Goal: Transaction & Acquisition: Purchase product/service

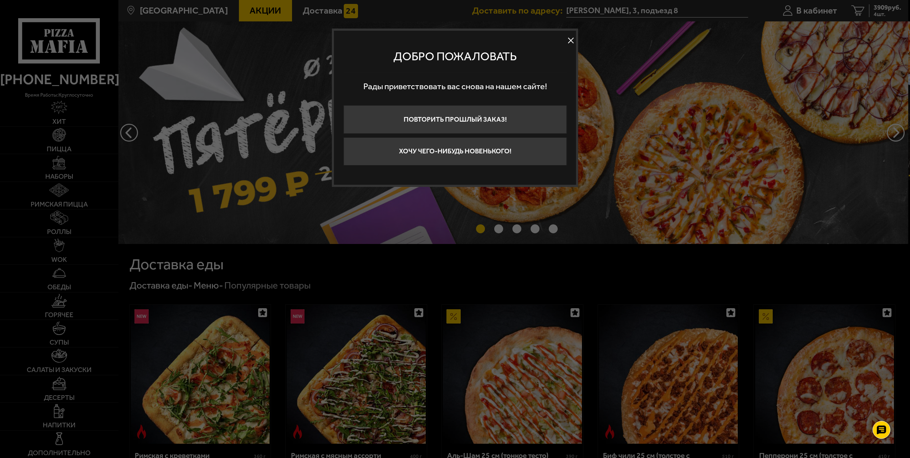
click at [570, 38] on button at bounding box center [570, 40] width 11 height 11
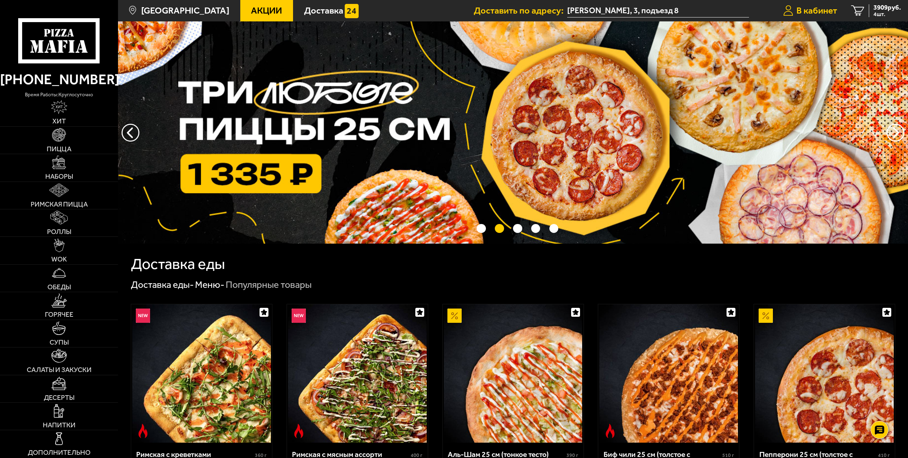
click at [821, 13] on span "В кабинет" at bounding box center [816, 10] width 41 height 9
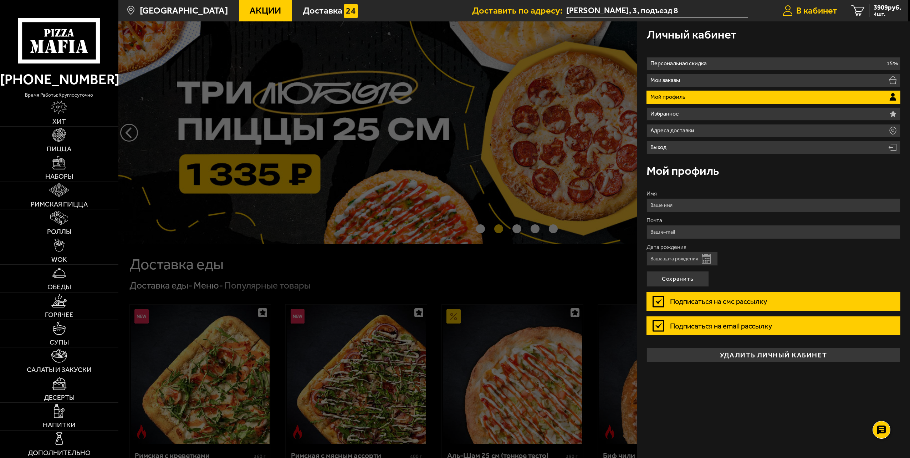
click at [821, 13] on span "В кабинет" at bounding box center [816, 10] width 41 height 9
click at [875, 14] on span "4 шт." at bounding box center [886, 14] width 27 height 6
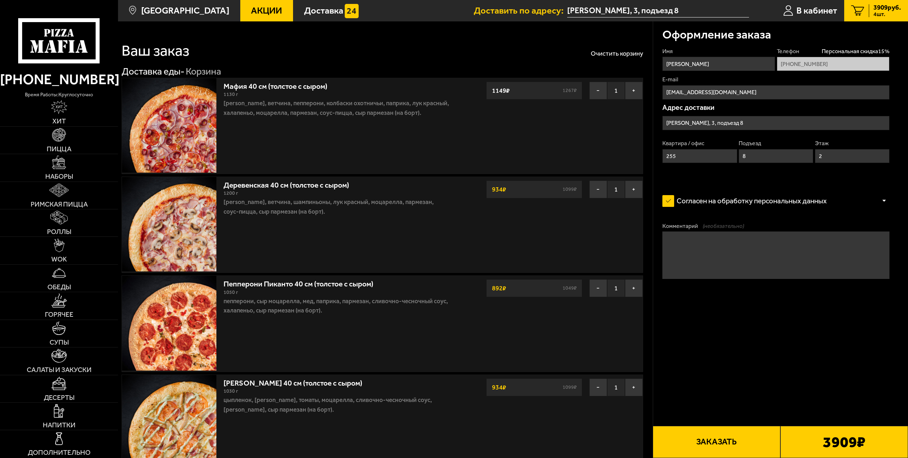
type input "[PERSON_NAME], 3"
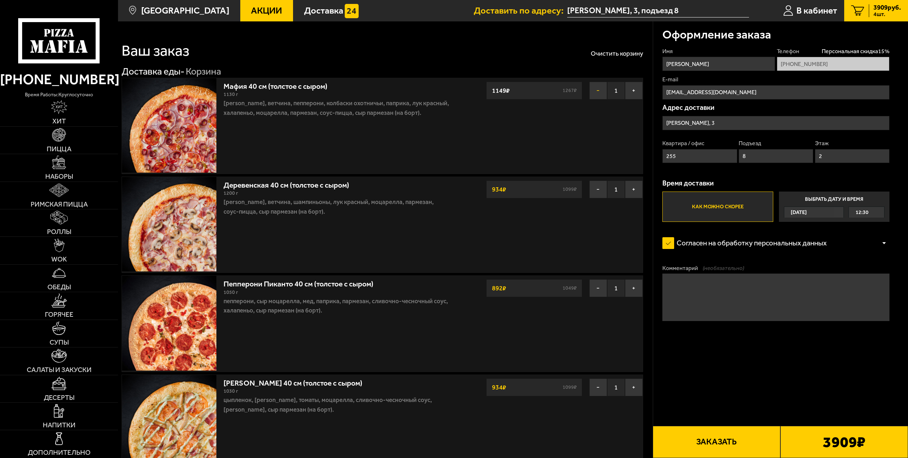
click at [597, 88] on button "−" at bounding box center [598, 91] width 18 height 18
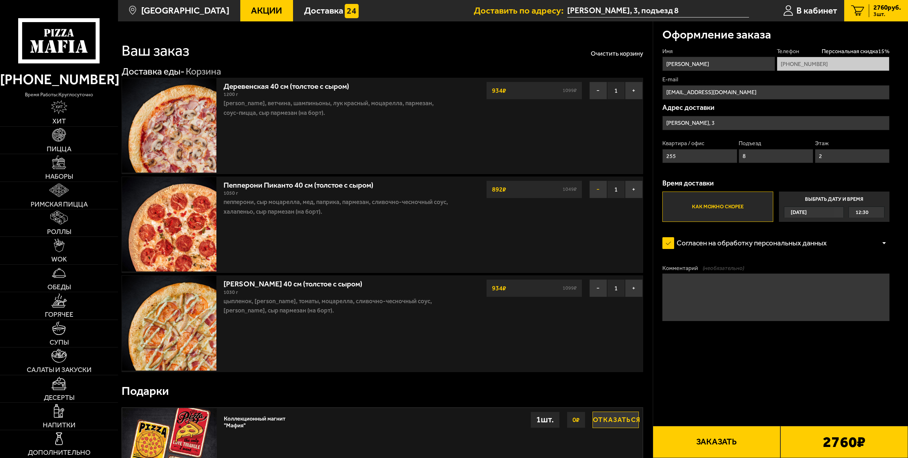
click at [595, 193] on button "−" at bounding box center [598, 189] width 18 height 18
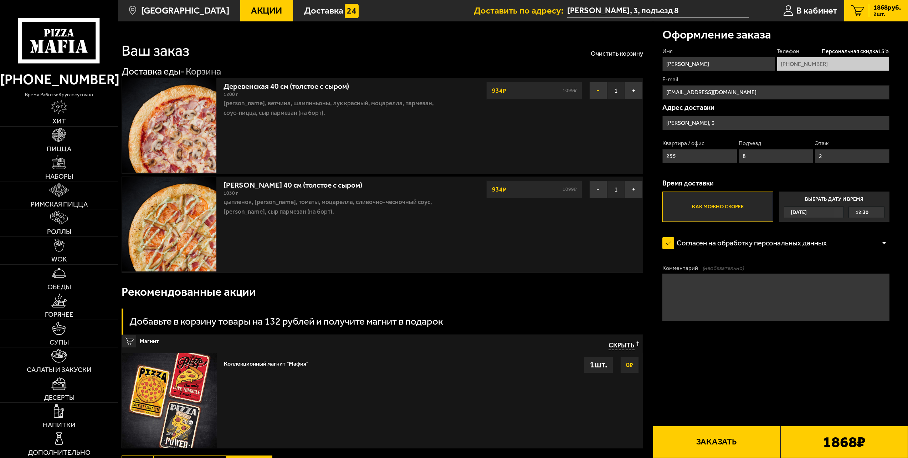
click at [603, 88] on button "−" at bounding box center [598, 91] width 18 height 18
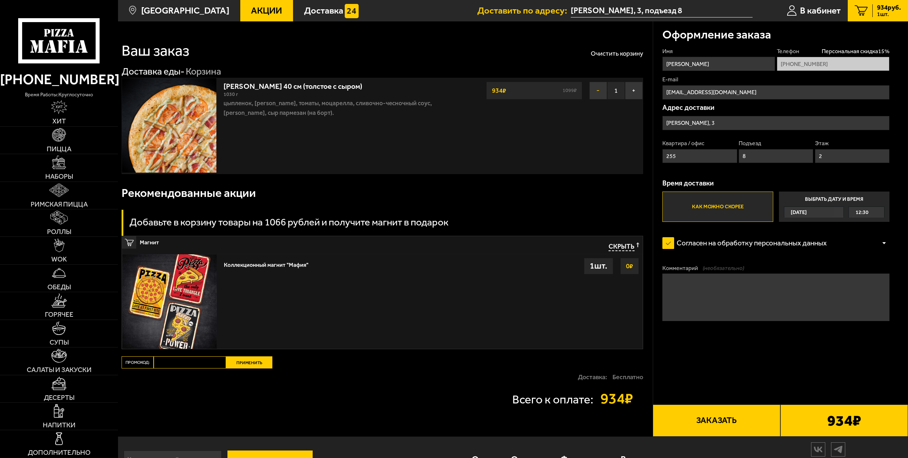
click at [601, 91] on button "−" at bounding box center [598, 91] width 18 height 18
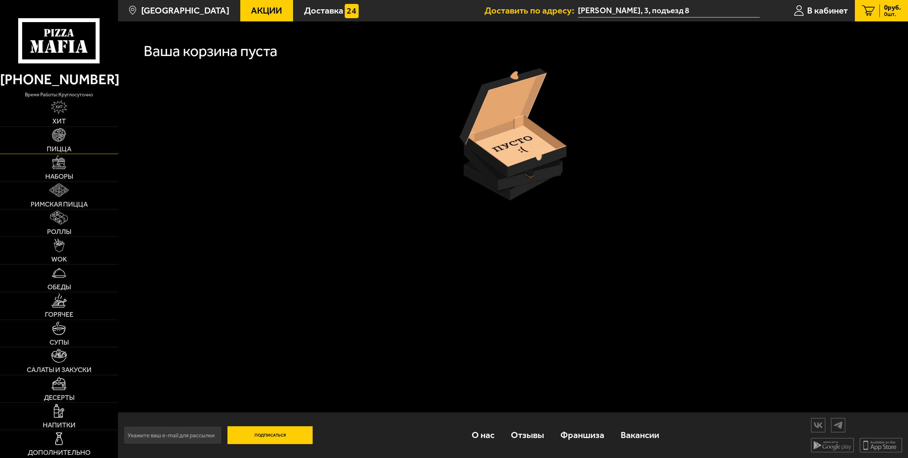
click at [60, 146] on span "Пицца" at bounding box center [59, 148] width 25 height 7
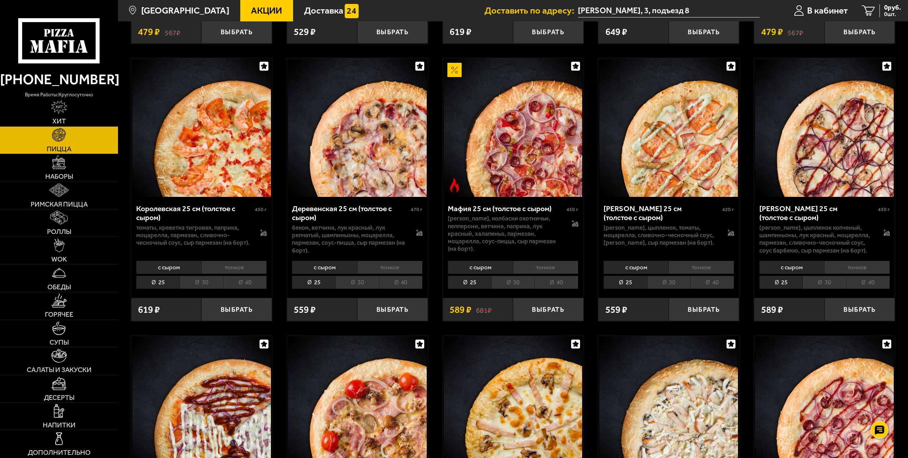
scroll to position [891, 0]
click at [409, 285] on li "40" at bounding box center [401, 281] width 44 height 13
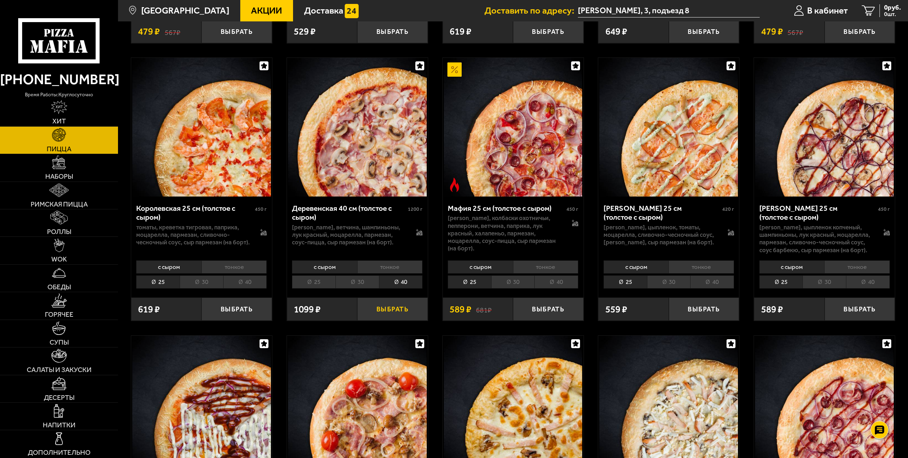
click at [393, 311] on button "Выбрать" at bounding box center [392, 308] width 71 height 23
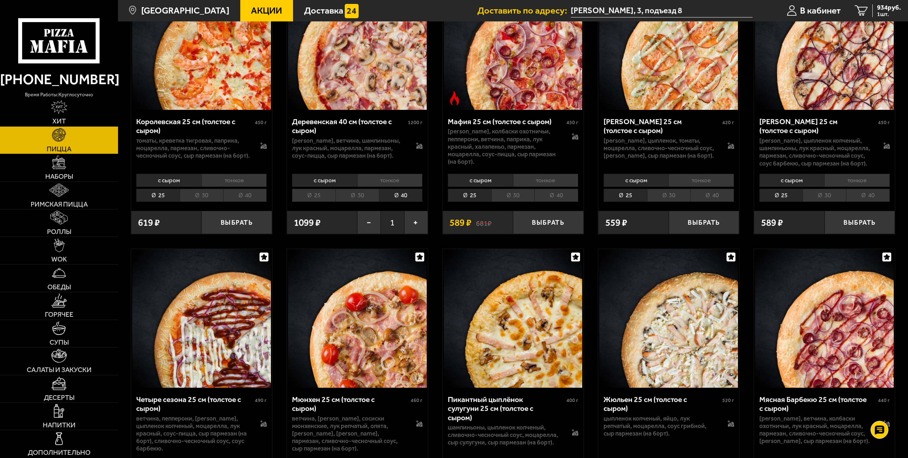
scroll to position [927, 0]
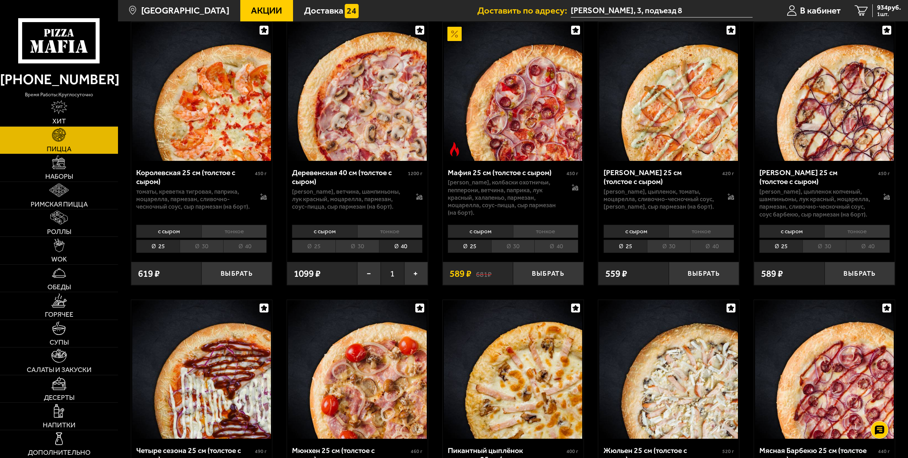
click at [564, 251] on li "40" at bounding box center [556, 246] width 44 height 13
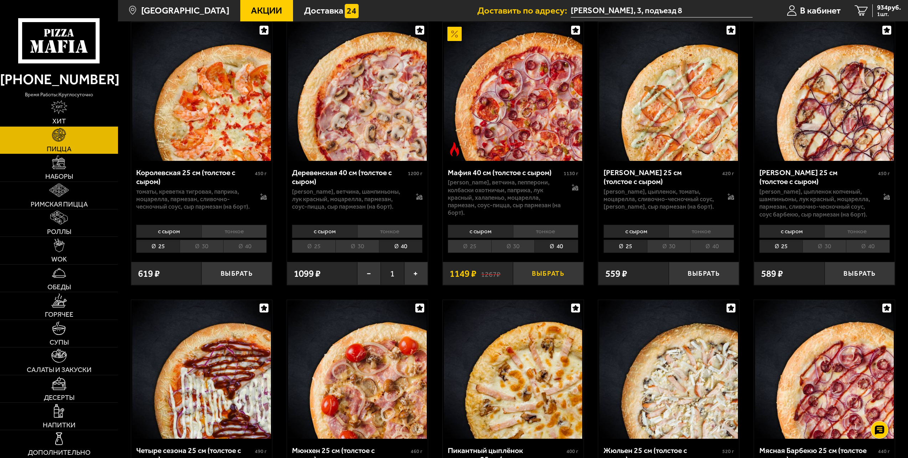
click at [550, 277] on button "Выбрать" at bounding box center [548, 273] width 71 height 23
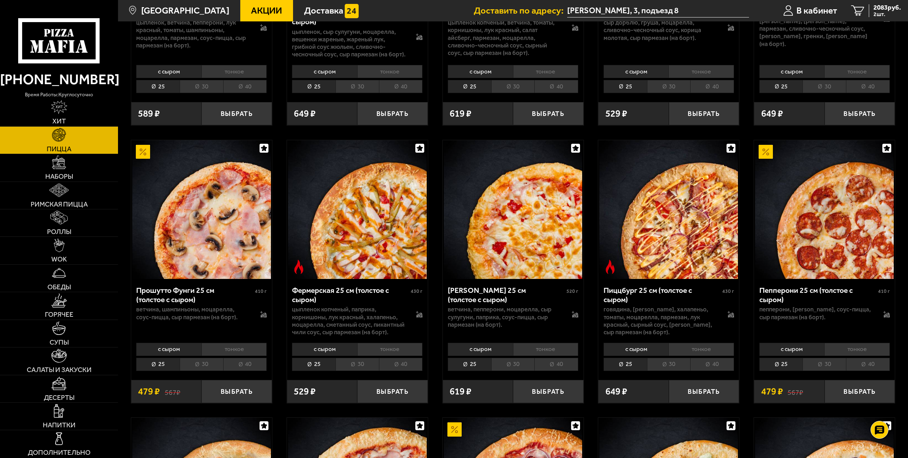
scroll to position [535, 0]
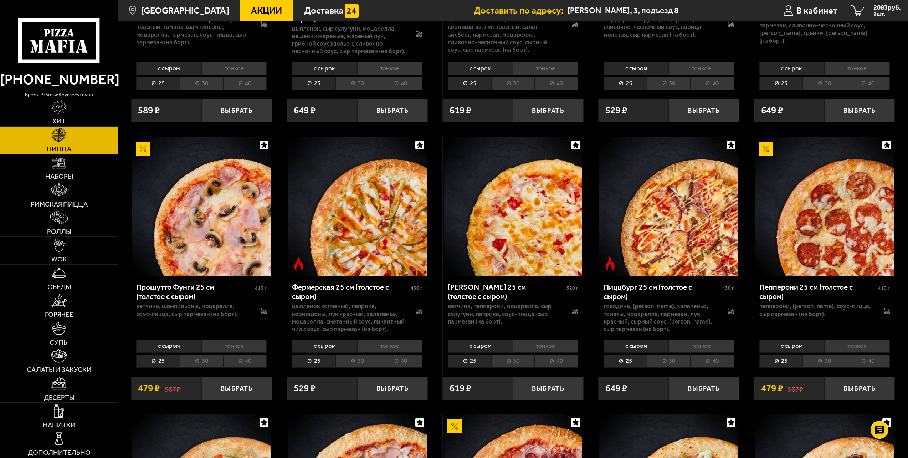
click at [869, 368] on li "40" at bounding box center [868, 360] width 44 height 13
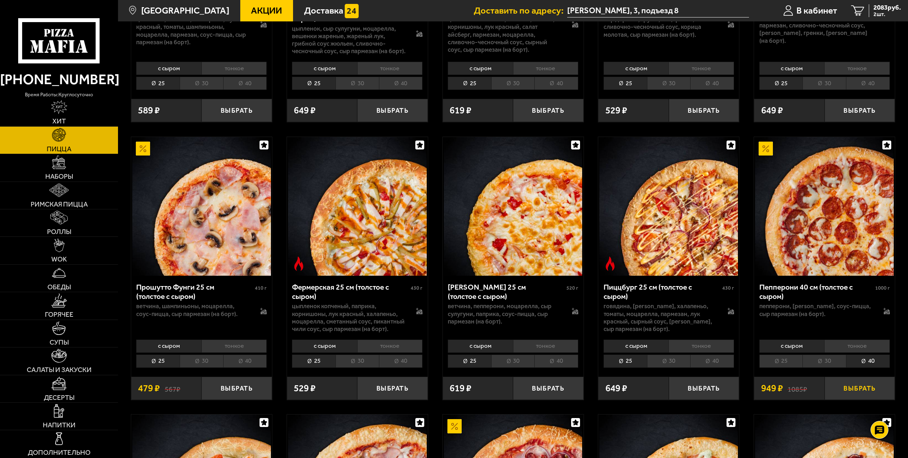
click at [854, 391] on button "Выбрать" at bounding box center [860, 387] width 71 height 23
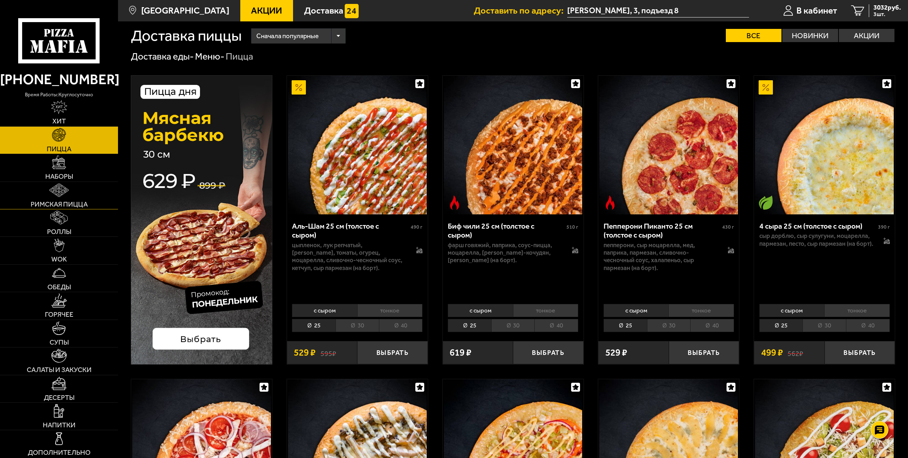
scroll to position [0, 0]
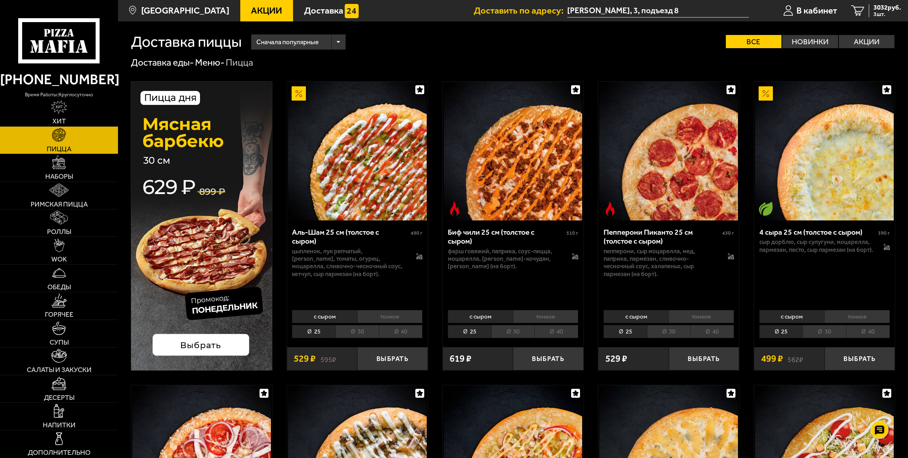
click at [251, 11] on span "Акции" at bounding box center [266, 10] width 31 height 9
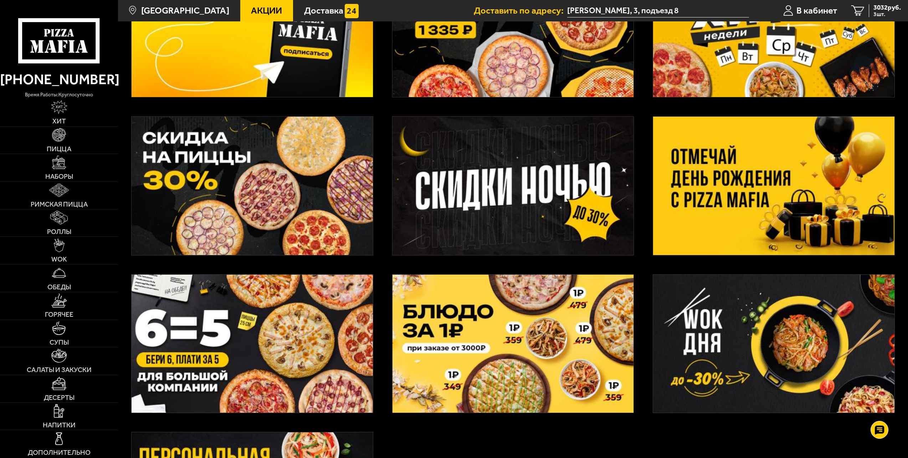
scroll to position [143, 0]
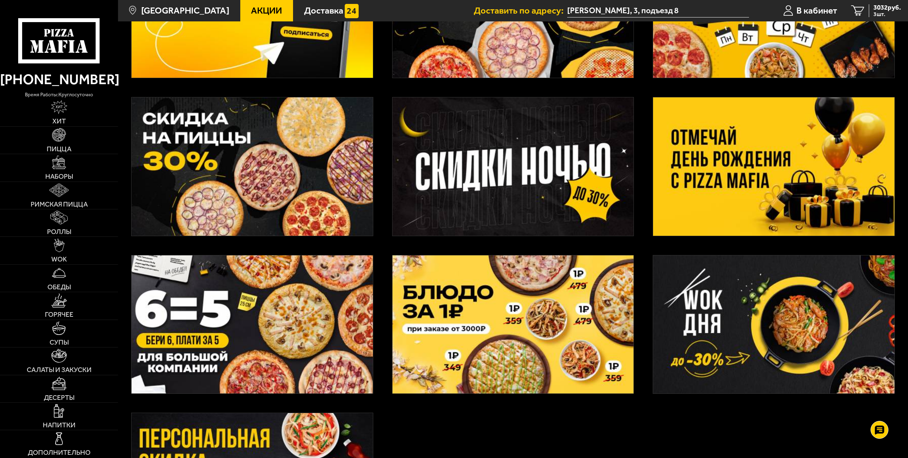
click at [712, 175] on img at bounding box center [773, 166] width 241 height 138
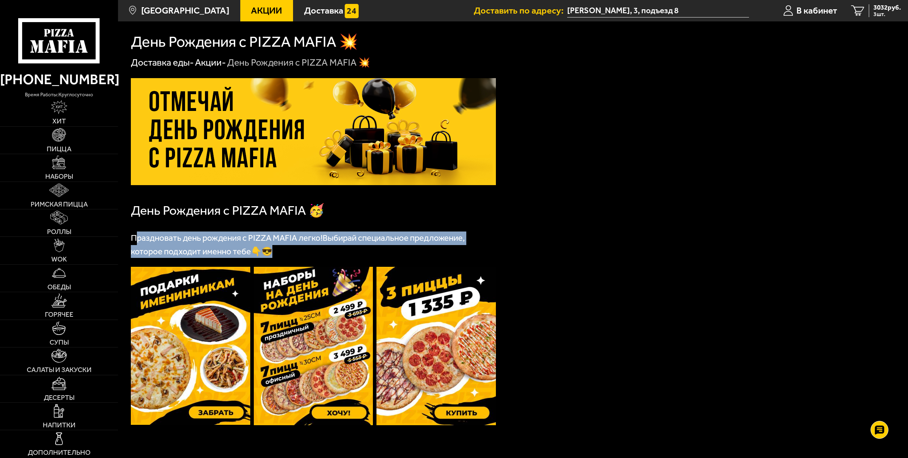
drag, startPoint x: 164, startPoint y: 238, endPoint x: 462, endPoint y: 247, distance: 297.8
click at [462, 247] on p "Праздновать день рождения с PIZZA MAFIA легко! Выбирай специальное предложение,…" at bounding box center [313, 244] width 365 height 26
click at [180, 254] on span "Выбирай специальное предложение, которое подходит именно тебе👇😎" at bounding box center [298, 245] width 334 height 24
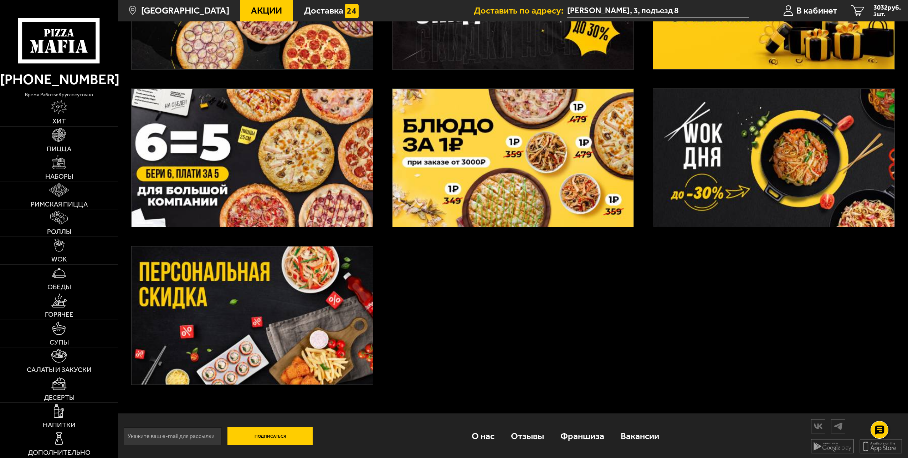
scroll to position [312, 0]
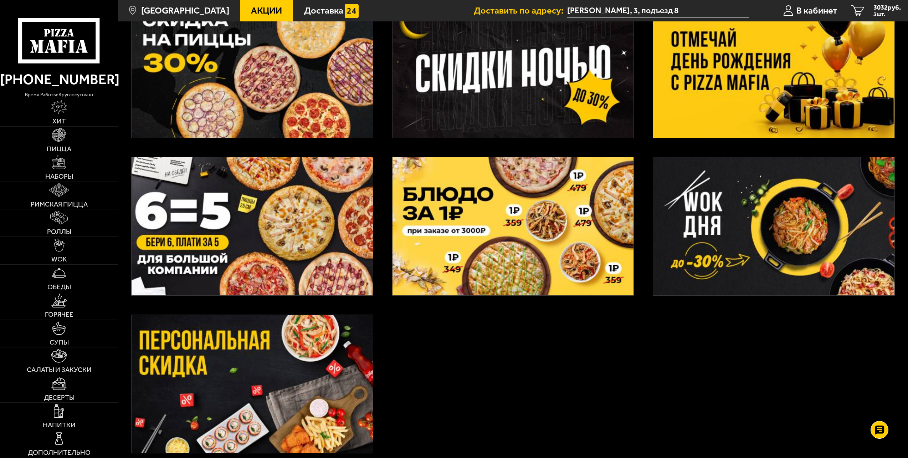
click at [490, 233] on img at bounding box center [513, 226] width 241 height 138
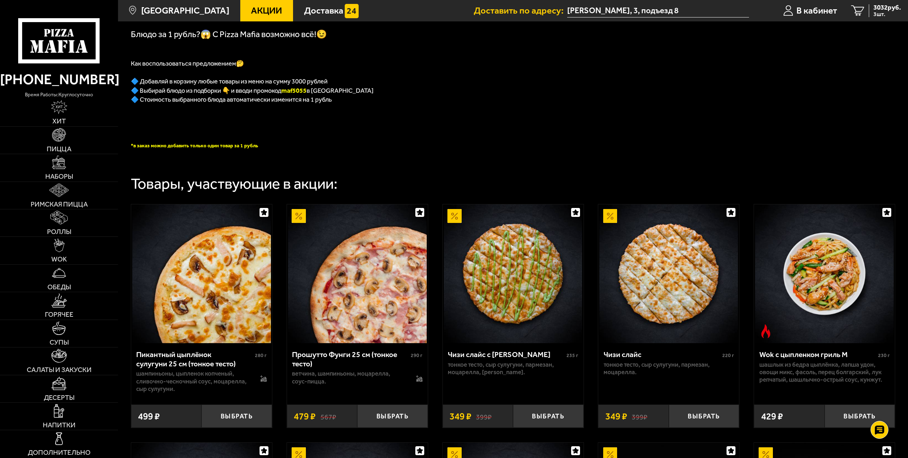
scroll to position [107, 0]
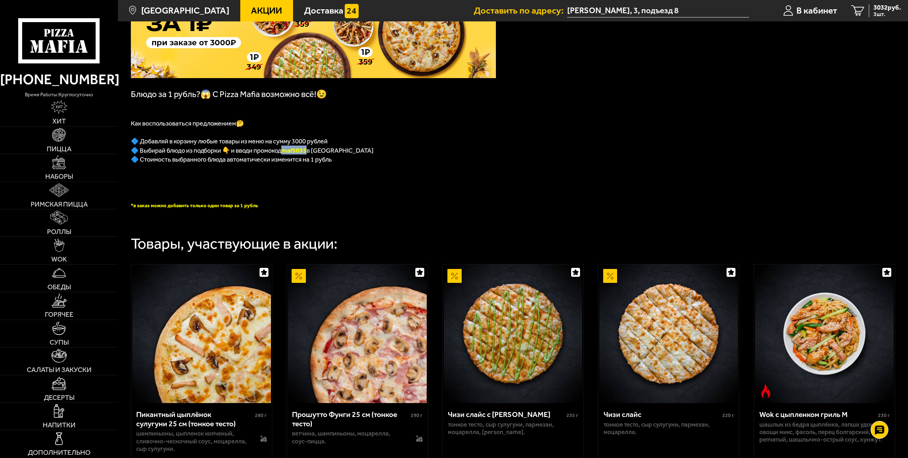
drag, startPoint x: 290, startPoint y: 152, endPoint x: 312, endPoint y: 153, distance: 22.1
click at [307, 153] on b "maf5055" at bounding box center [293, 151] width 25 height 8
copy b "maf5055"
click at [454, 167] on p at bounding box center [313, 168] width 365 height 9
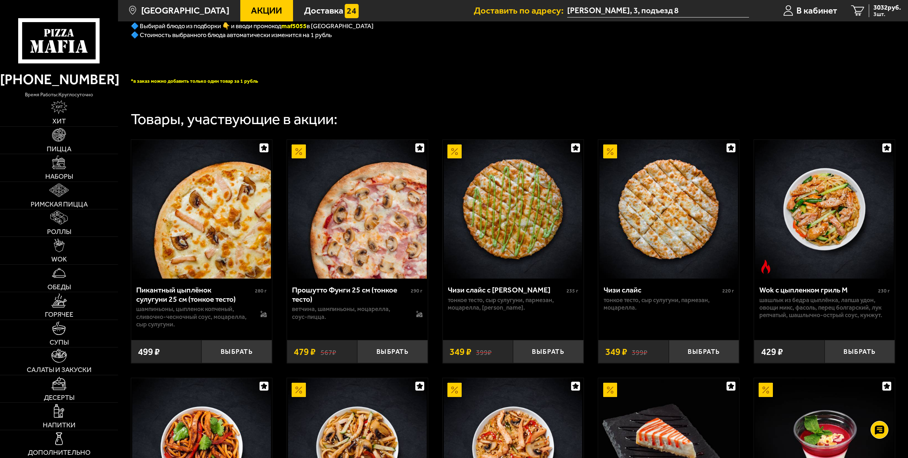
scroll to position [215, 0]
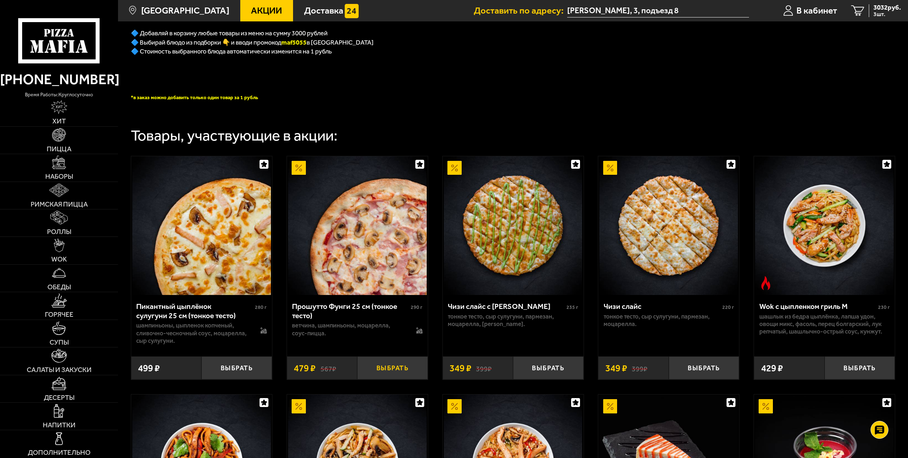
click at [375, 369] on button "Выбрать" at bounding box center [392, 367] width 71 height 23
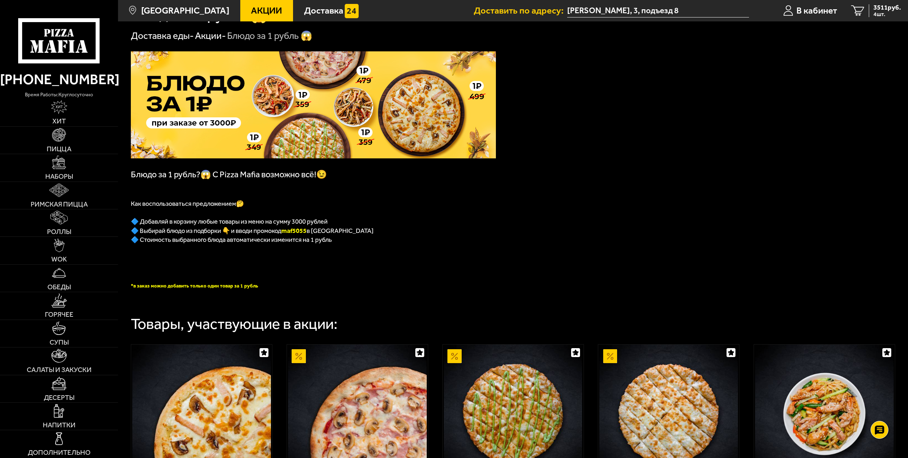
scroll to position [0, 0]
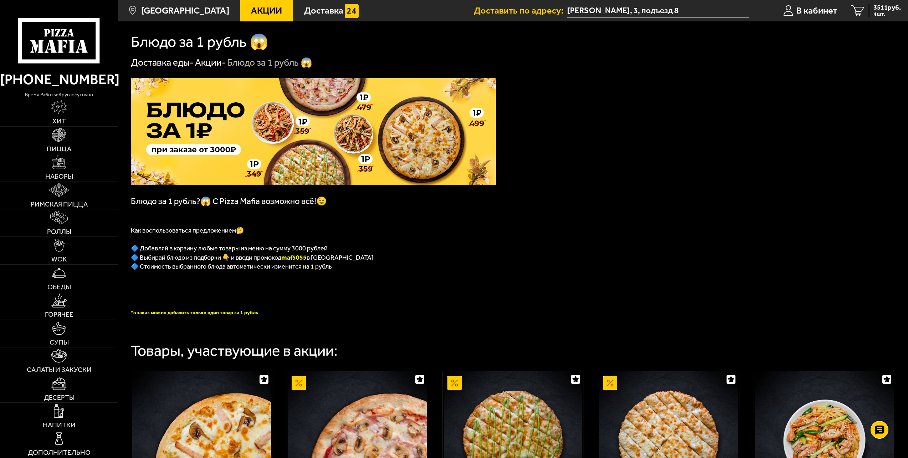
click at [52, 134] on img at bounding box center [59, 135] width 14 height 14
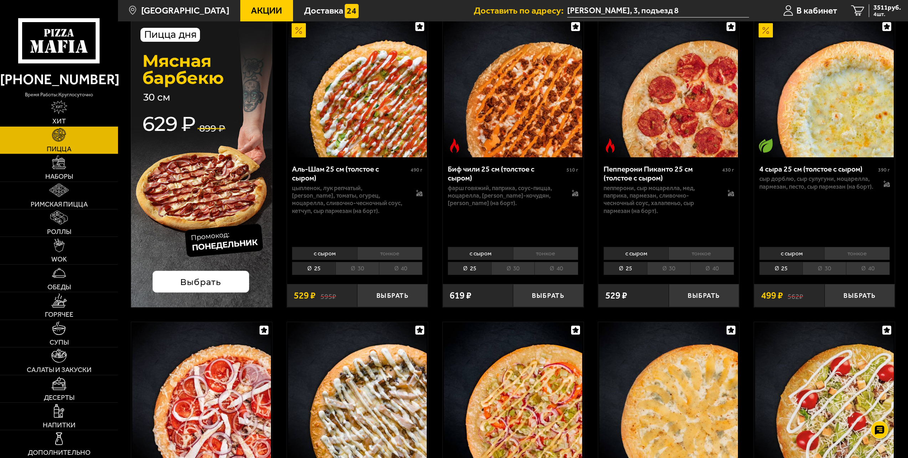
scroll to position [71, 0]
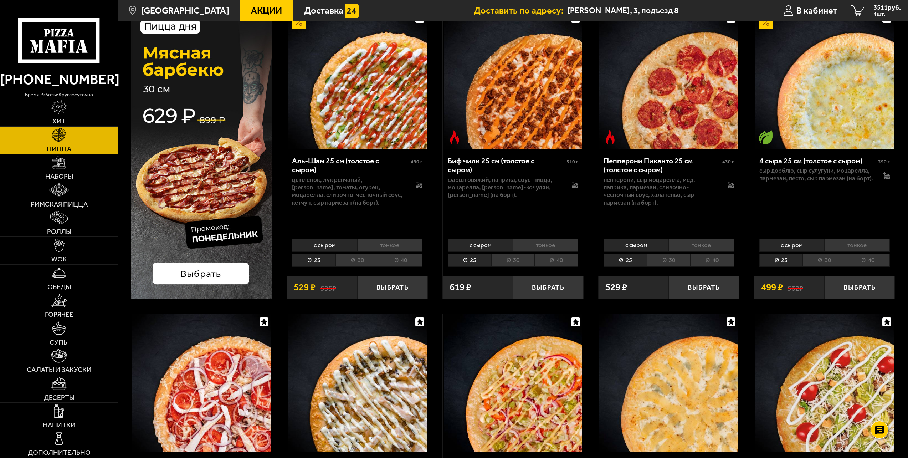
click at [408, 262] on li "40" at bounding box center [401, 259] width 44 height 13
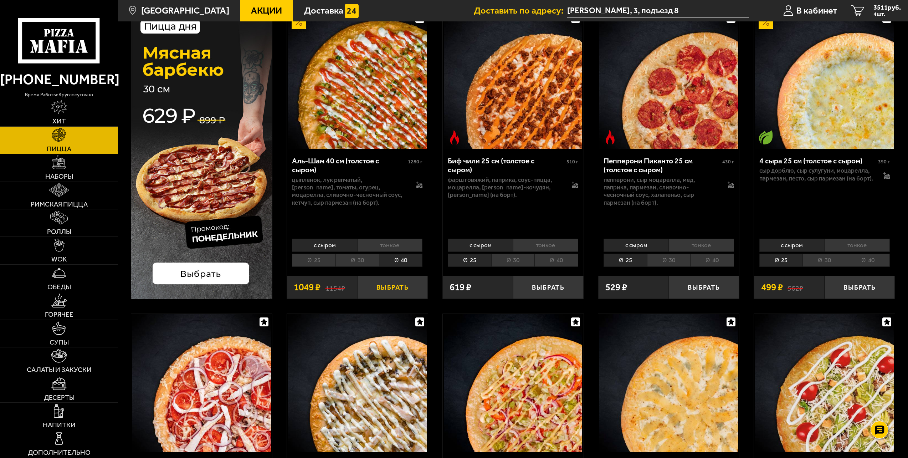
click at [405, 287] on button "Выбрать" at bounding box center [392, 287] width 71 height 23
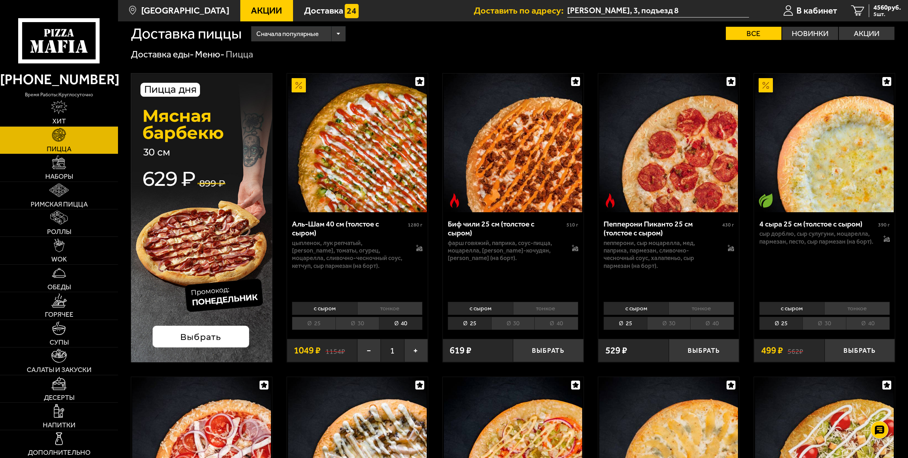
scroll to position [0, 0]
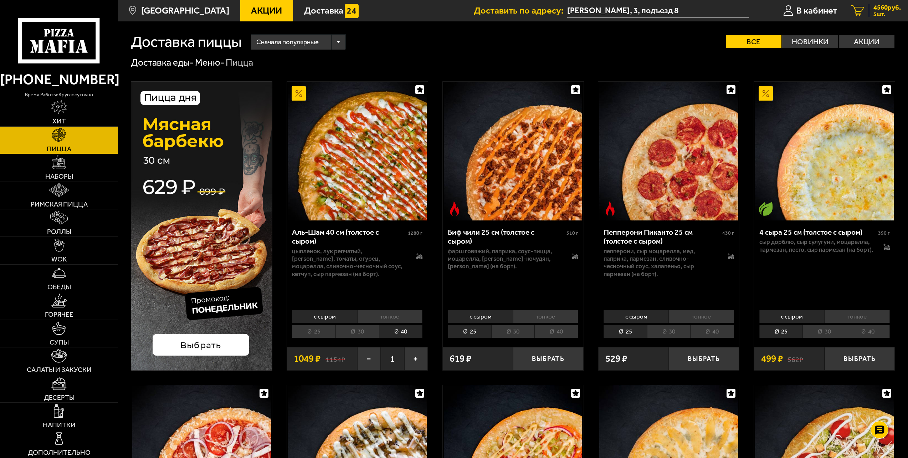
click at [887, 10] on span "4560 руб." at bounding box center [886, 7] width 27 height 7
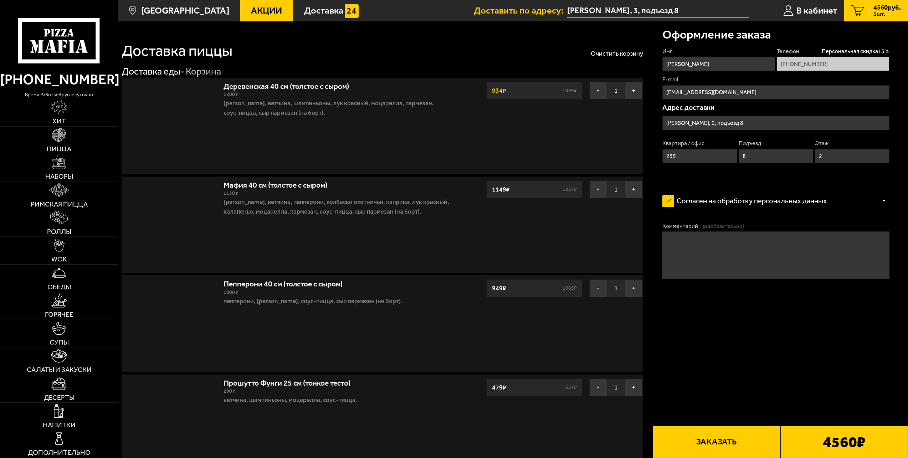
type input "[PERSON_NAME], 3"
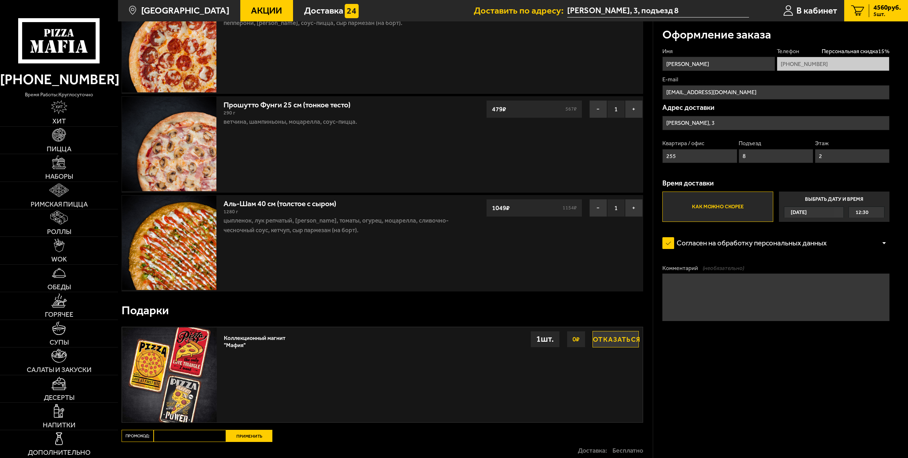
scroll to position [377, 0]
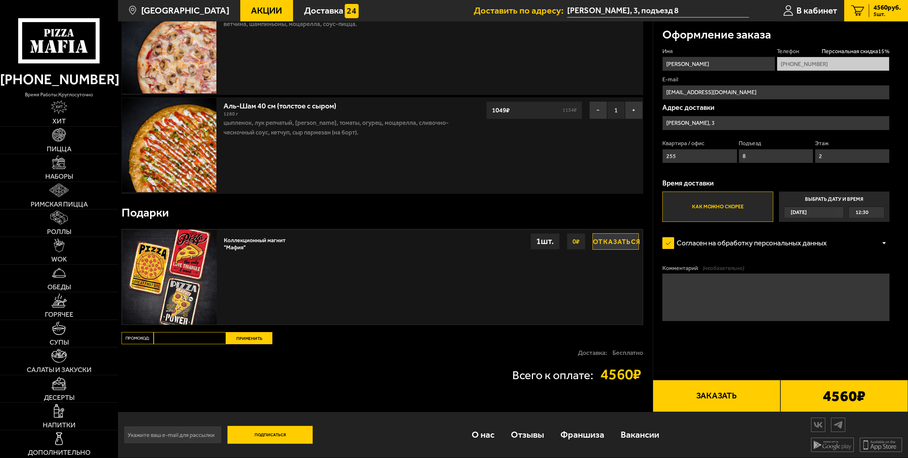
click at [204, 342] on input "Промокод:" at bounding box center [190, 338] width 72 height 12
paste input "maf5055"
type input "maf5055"
click at [251, 338] on button "Применить" at bounding box center [249, 338] width 46 height 12
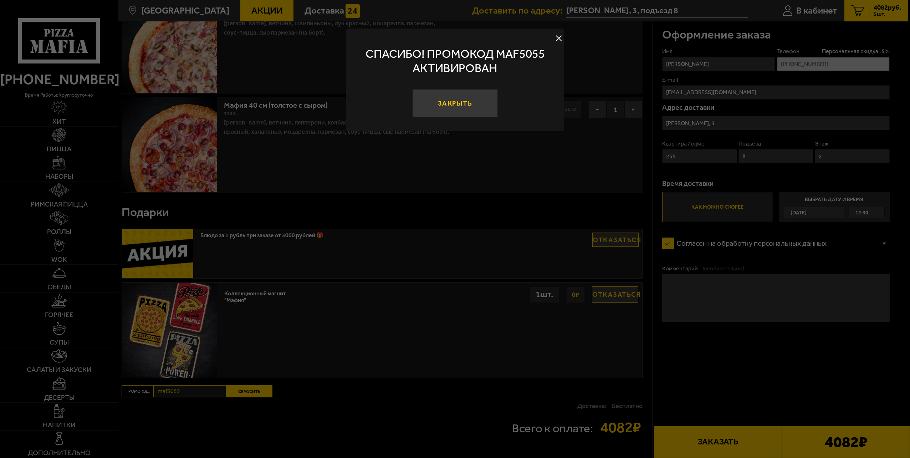
click at [457, 102] on button "Закрыть" at bounding box center [454, 103] width 85 height 29
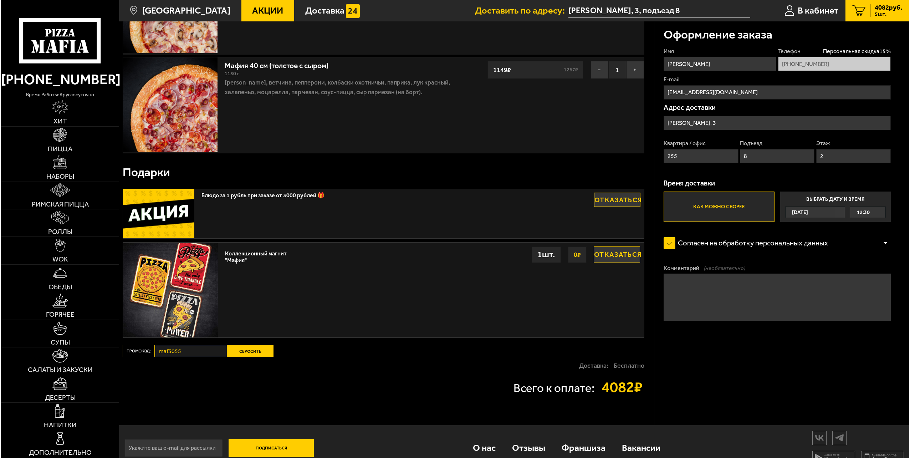
scroll to position [430, 0]
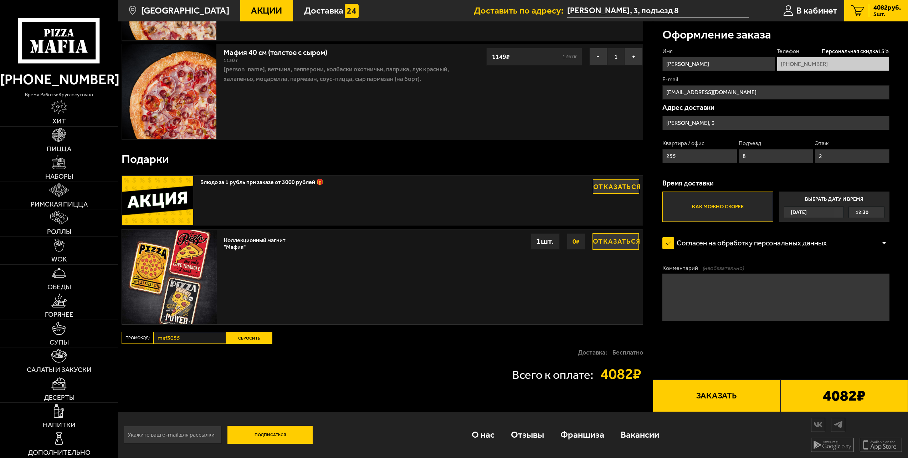
click at [734, 399] on button "Заказать" at bounding box center [717, 395] width 128 height 32
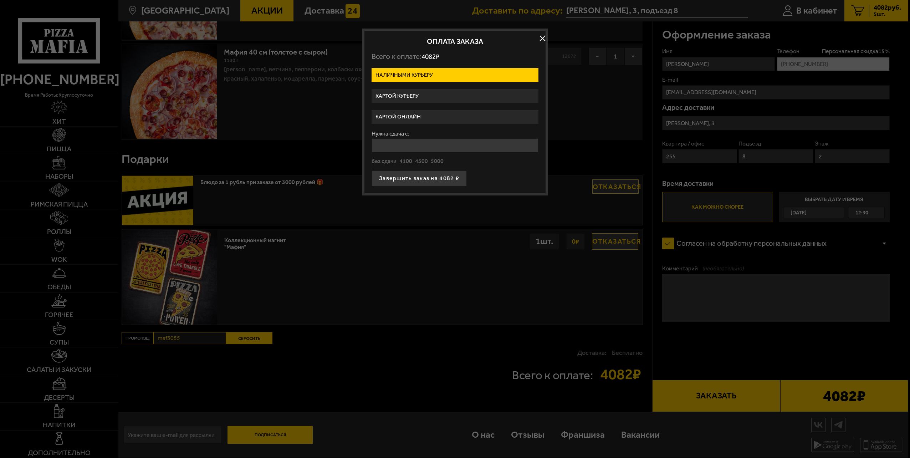
click at [416, 77] on label "Наличными курьеру" at bounding box center [455, 75] width 167 height 14
click at [0, 0] on input "Наличными курьеру" at bounding box center [0, 0] width 0 height 0
click at [394, 96] on label "Картой курьеру" at bounding box center [455, 96] width 167 height 14
click at [0, 0] on input "Картой курьеру" at bounding box center [0, 0] width 0 height 0
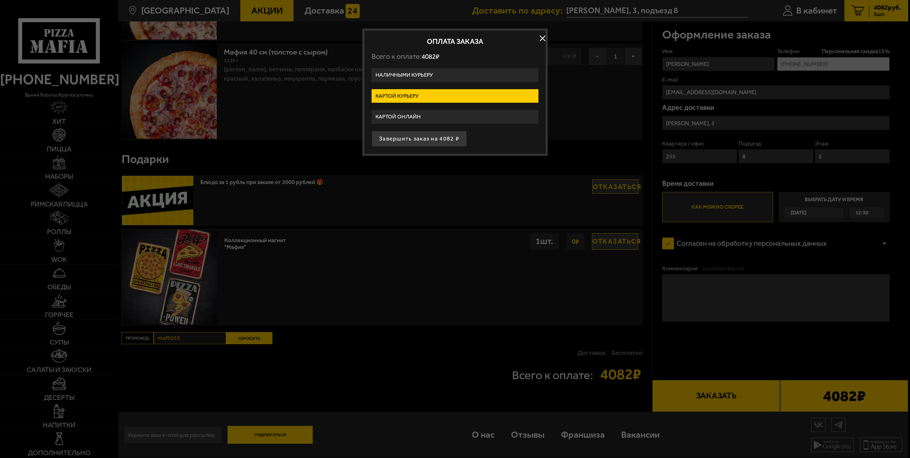
click at [401, 116] on label "Картой онлайн" at bounding box center [455, 117] width 167 height 14
click at [0, 0] on input "Картой онлайн" at bounding box center [0, 0] width 0 height 0
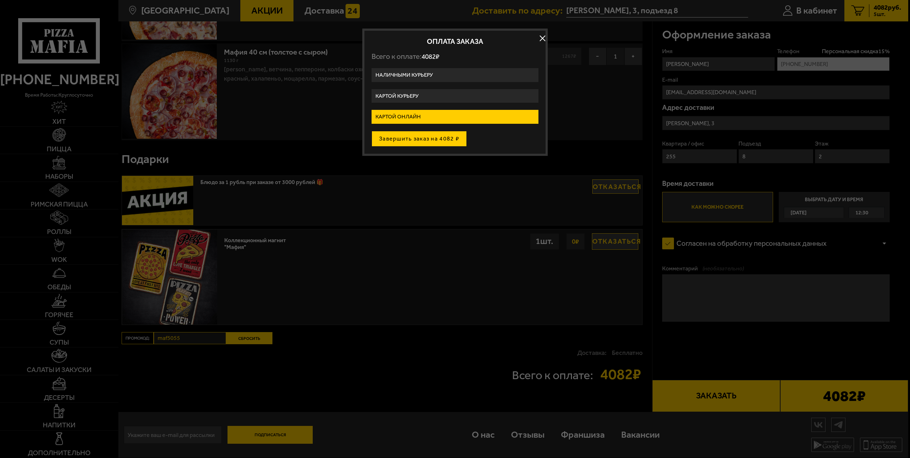
click at [412, 138] on button "Завершить заказ на 4082 ₽" at bounding box center [419, 139] width 95 height 16
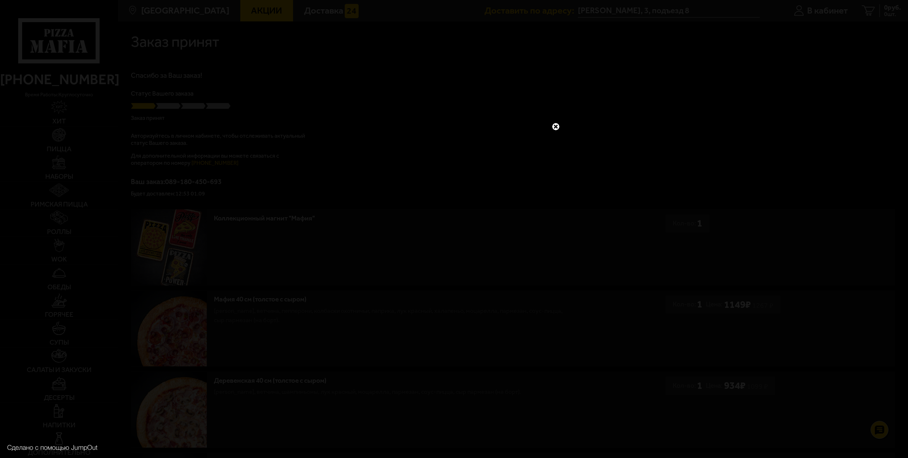
click at [555, 129] on link at bounding box center [555, 126] width 9 height 9
